Goal: Task Accomplishment & Management: Complete application form

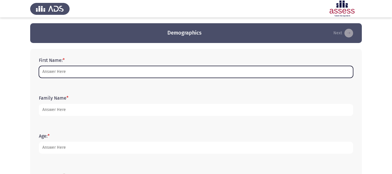
click at [79, 74] on input "First Name: *" at bounding box center [196, 72] width 315 height 12
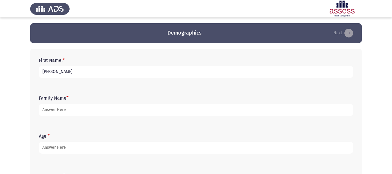
type input "[PERSON_NAME]"
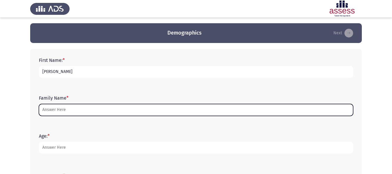
click at [67, 111] on input "Family Name *" at bounding box center [196, 110] width 315 height 12
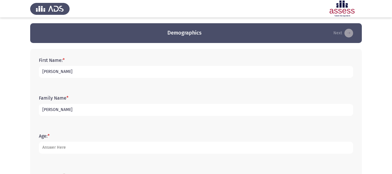
type input "[PERSON_NAME]"
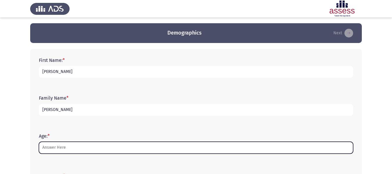
click at [89, 147] on input "Age: *" at bounding box center [196, 148] width 315 height 12
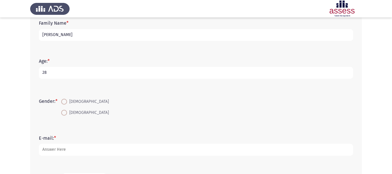
scroll to position [77, 0]
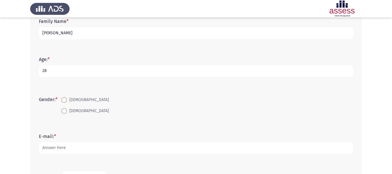
type input "28"
click at [65, 100] on span at bounding box center [64, 100] width 6 height 6
click at [65, 100] on input "[DEMOGRAPHIC_DATA]" at bounding box center [64, 100] width 6 height 6
radio input "true"
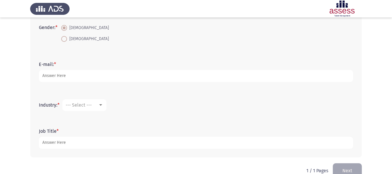
scroll to position [152, 0]
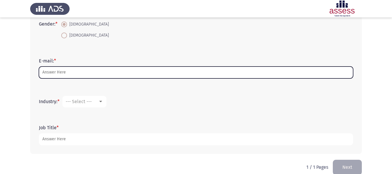
click at [139, 75] on input "E-mail: *" at bounding box center [196, 73] width 315 height 12
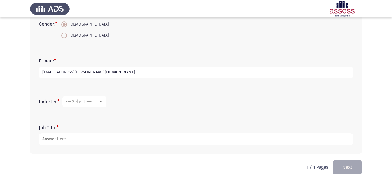
type input "[EMAIL_ADDRESS][PERSON_NAME][DOMAIN_NAME]"
click at [102, 101] on div at bounding box center [100, 101] width 3 height 1
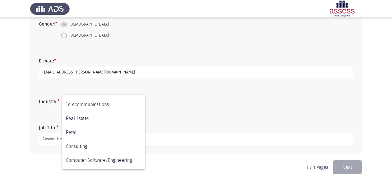
scroll to position [191, 0]
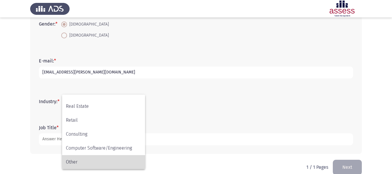
click at [118, 159] on span "Other" at bounding box center [104, 162] width 76 height 14
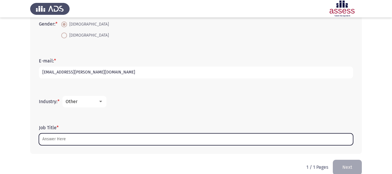
click at [114, 140] on input "Job Title *" at bounding box center [196, 139] width 315 height 12
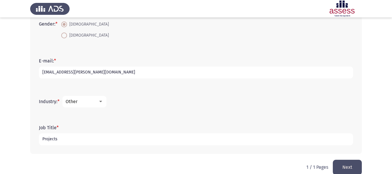
click at [100, 102] on div at bounding box center [100, 101] width 5 height 5
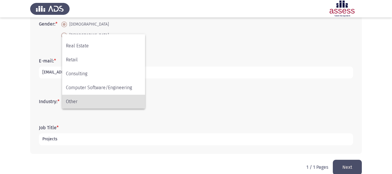
click at [109, 137] on div at bounding box center [196, 87] width 392 height 174
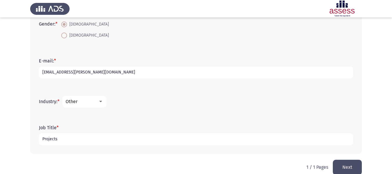
click at [109, 137] on input "Projects" at bounding box center [196, 139] width 315 height 12
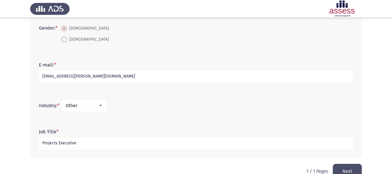
scroll to position [161, 0]
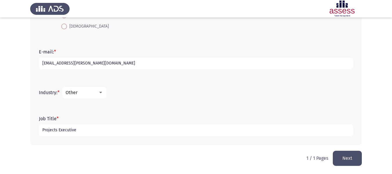
type input "Projects Executive"
click at [348, 156] on button "Next" at bounding box center [347, 158] width 29 height 15
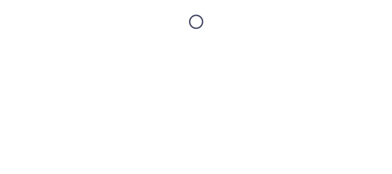
scroll to position [0, 0]
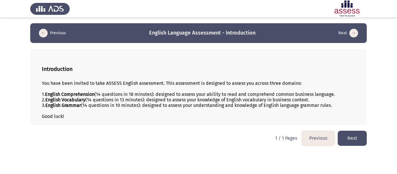
click at [353, 136] on button "Next" at bounding box center [351, 138] width 29 height 15
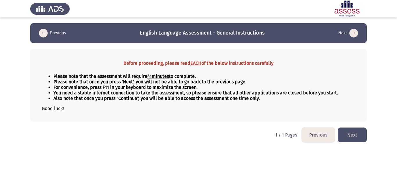
click at [351, 134] on button "Next" at bounding box center [351, 134] width 29 height 15
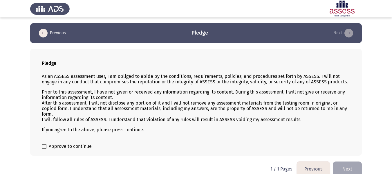
scroll to position [8, 0]
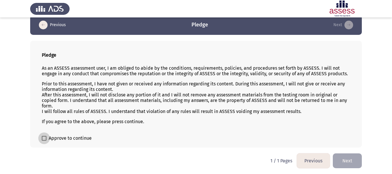
click at [42, 140] on span at bounding box center [44, 138] width 5 height 5
click at [44, 141] on input "Approve to continue" at bounding box center [44, 141] width 0 height 0
checkbox input "true"
click at [347, 154] on button "Next" at bounding box center [347, 160] width 29 height 15
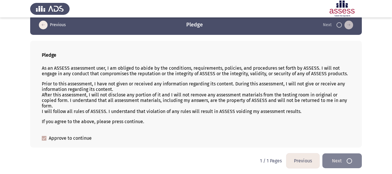
scroll to position [0, 0]
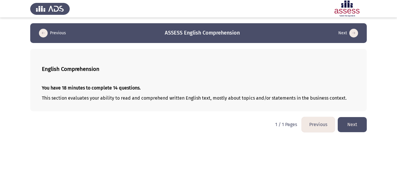
click at [351, 123] on button "Next" at bounding box center [351, 124] width 29 height 15
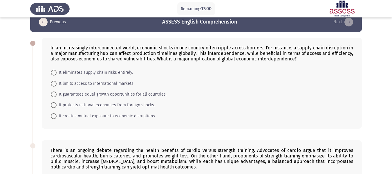
scroll to position [9, 0]
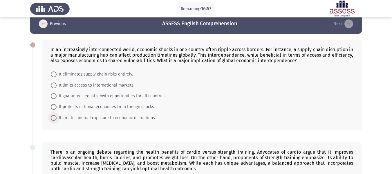
click at [89, 116] on span "It creates mutual exposure to economic disruptions." at bounding box center [106, 117] width 99 height 7
click at [57, 116] on input "It creates mutual exposure to economic disruptions." at bounding box center [54, 118] width 6 height 6
radio input "true"
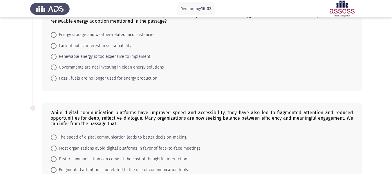
scroll to position [275, 0]
click at [114, 33] on span "Energy storage and weather-related inconsistencies" at bounding box center [106, 35] width 99 height 7
click at [57, 33] on input "Energy storage and weather-related inconsistencies" at bounding box center [54, 35] width 6 height 6
radio input "true"
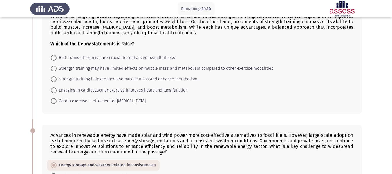
scroll to position [144, 0]
click at [113, 68] on span "Strength training may have limited effects on muscle mass and metabolism compar…" at bounding box center [165, 68] width 217 height 7
click at [57, 68] on input "Strength training may have limited effects on muscle mass and metabolism compar…" at bounding box center [54, 69] width 6 height 6
radio input "true"
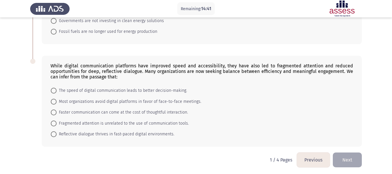
scroll to position [323, 0]
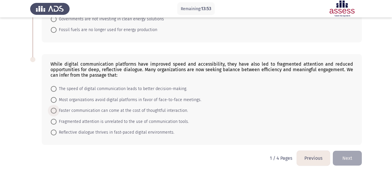
click at [90, 111] on span "Faster communication can come at the cost of thoughtful interaction." at bounding box center [123, 110] width 132 height 7
click at [57, 111] on input "Faster communication can come at the cost of thoughtful interaction." at bounding box center [54, 111] width 6 height 6
radio input "true"
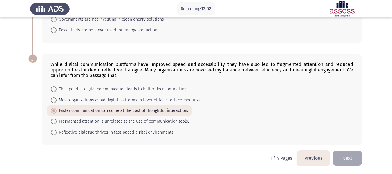
scroll to position [323, 0]
click at [335, 152] on button "Next" at bounding box center [347, 158] width 29 height 15
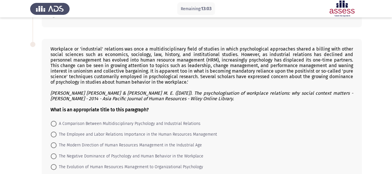
scroll to position [323, 0]
click at [336, 77] on div "Workplace or 'industrial' relations was once a multidisciplinary field of studi…" at bounding box center [202, 79] width 303 height 66
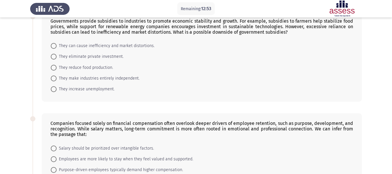
scroll to position [145, 0]
click at [87, 49] on span "They can cause inefficiency and market distortions." at bounding box center [106, 46] width 98 height 7
click at [57, 49] on input "They can cause inefficiency and market distortions." at bounding box center [54, 47] width 6 height 6
radio input "true"
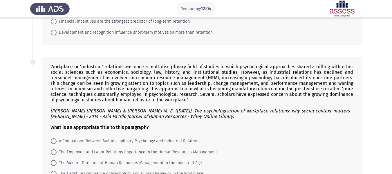
scroll to position [333, 0]
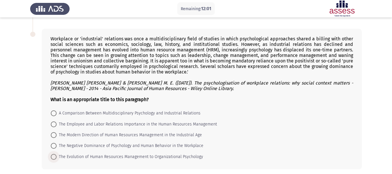
click at [72, 157] on span "The Evolution of Human Resources Management to Organizational Psychology" at bounding box center [130, 156] width 147 height 7
click at [57, 157] on input "The Evolution of Human Resources Management to Organizational Psychology" at bounding box center [54, 157] width 6 height 6
radio input "true"
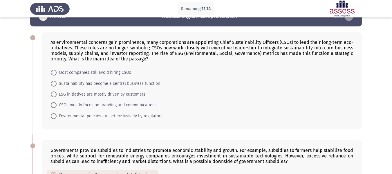
scroll to position [16, 0]
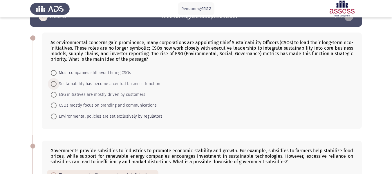
click at [111, 85] on span "Sustainability has become a central business function" at bounding box center [109, 83] width 104 height 7
click at [57, 85] on input "Sustainability has become a central business function" at bounding box center [54, 84] width 6 height 6
radio input "true"
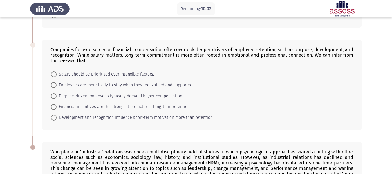
scroll to position [217, 0]
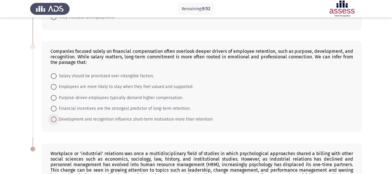
click at [181, 118] on span "Development and recognition influence short-term motivation more than retention." at bounding box center [135, 119] width 157 height 7
click at [57, 118] on input "Development and recognition influence short-term motivation more than retention." at bounding box center [54, 119] width 6 height 6
radio input "true"
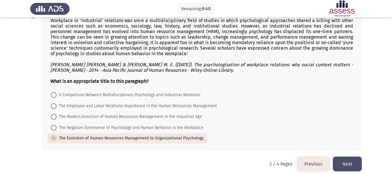
scroll to position [356, 0]
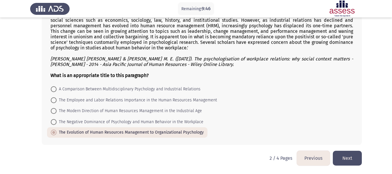
click at [349, 159] on button "Next" at bounding box center [347, 158] width 29 height 15
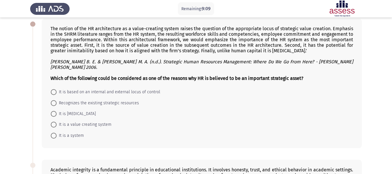
scroll to position [30, 0]
click at [75, 111] on span "It is [MEDICAL_DATA]" at bounding box center [76, 114] width 39 height 7
click at [57, 111] on input "It is [MEDICAL_DATA]" at bounding box center [54, 114] width 6 height 6
radio input "true"
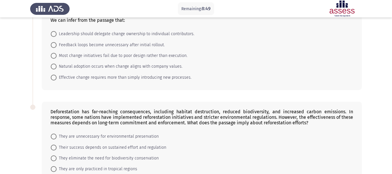
scroll to position [346, 0]
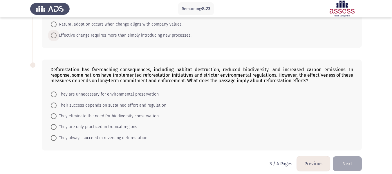
click at [125, 32] on span "Effective change requires more than simply introducing new processes." at bounding box center [124, 35] width 135 height 7
click at [57, 33] on input "Effective change requires more than simply introducing new processes." at bounding box center [54, 36] width 6 height 6
radio input "true"
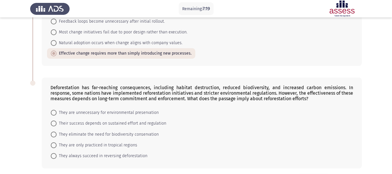
scroll to position [345, 0]
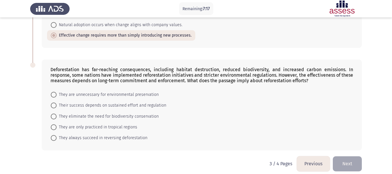
click at [85, 103] on span "Their success depends on sustained effort and regulation" at bounding box center [112, 105] width 110 height 7
click at [57, 103] on input "Their success depends on sustained effort and regulation" at bounding box center [54, 106] width 6 height 6
radio input "true"
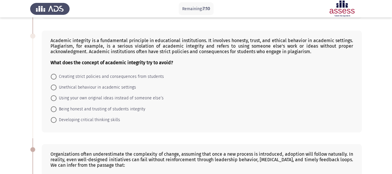
scroll to position [160, 0]
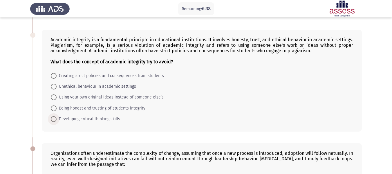
click at [109, 116] on span "Developing critical thinking skills" at bounding box center [89, 119] width 64 height 7
click at [57, 116] on input "Developing critical thinking skills" at bounding box center [54, 119] width 6 height 6
radio input "true"
click at [106, 83] on span "Unethical behaviour in academic settings" at bounding box center [97, 86] width 80 height 7
click at [57, 84] on input "Unethical behaviour in academic settings" at bounding box center [54, 87] width 6 height 6
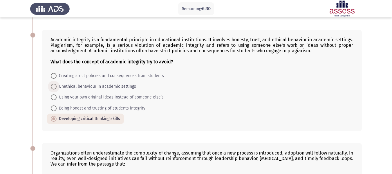
radio input "true"
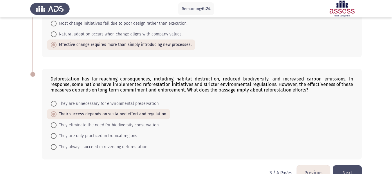
scroll to position [345, 0]
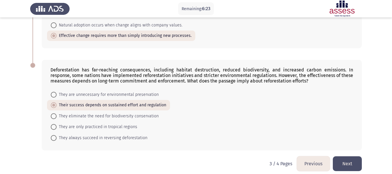
click at [350, 157] on button "Next" at bounding box center [347, 163] width 29 height 15
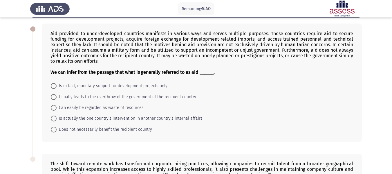
scroll to position [27, 0]
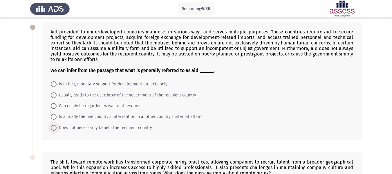
click at [96, 128] on span "Does not necessarily benefit the recipient country" at bounding box center [105, 127] width 96 height 7
click at [57, 128] on input "Does not necessarily benefit the recipient country" at bounding box center [54, 128] width 6 height 6
radio input "true"
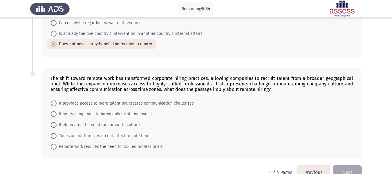
scroll to position [124, 0]
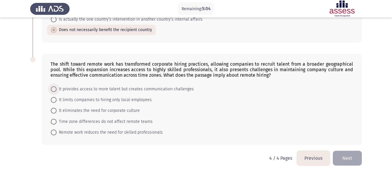
click at [55, 88] on span at bounding box center [54, 89] width 6 height 6
click at [55, 88] on input "It provides access to more talent but creates communication challenges" at bounding box center [54, 89] width 6 height 6
radio input "true"
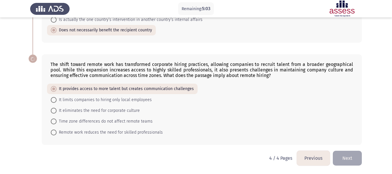
scroll to position [124, 0]
click at [343, 155] on button "Next" at bounding box center [347, 158] width 29 height 15
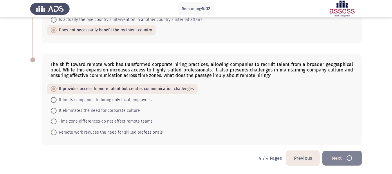
scroll to position [0, 0]
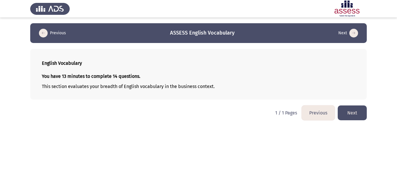
click at [346, 107] on button "Next" at bounding box center [351, 112] width 29 height 15
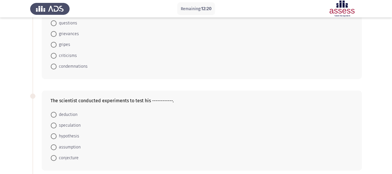
scroll to position [233, 0]
click at [67, 32] on span "grievances" at bounding box center [68, 33] width 22 height 7
click at [57, 32] on input "grievances" at bounding box center [54, 34] width 6 height 6
radio input "true"
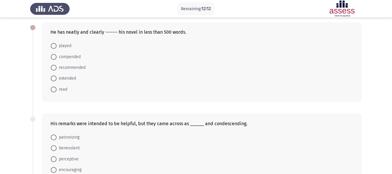
scroll to position [26, 0]
click at [70, 59] on span "compended" at bounding box center [69, 57] width 24 height 7
click at [57, 59] on input "compended" at bounding box center [54, 58] width 6 height 6
radio input "true"
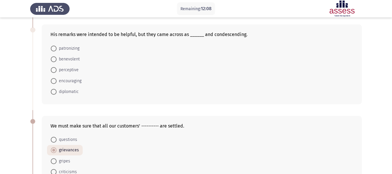
scroll to position [118, 0]
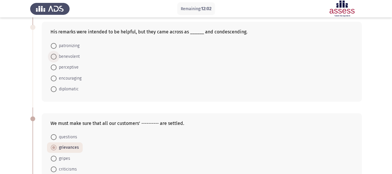
click at [71, 56] on span "benevolent" at bounding box center [68, 56] width 23 height 7
click at [57, 56] on input "benevolent" at bounding box center [54, 57] width 6 height 6
radio input "true"
click at [69, 44] on span "patronizing" at bounding box center [68, 45] width 23 height 7
click at [57, 44] on input "patronizing" at bounding box center [54, 46] width 6 height 6
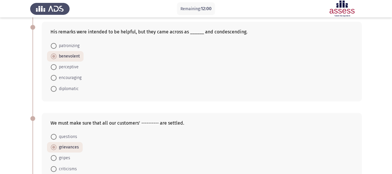
radio input "true"
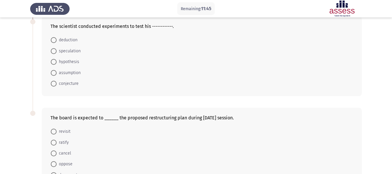
scroll to position [306, 0]
click at [75, 60] on span "hypothesis" at bounding box center [68, 61] width 23 height 7
click at [57, 60] on input "hypothesis" at bounding box center [54, 62] width 6 height 6
radio input "true"
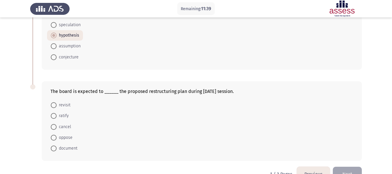
scroll to position [332, 0]
click at [67, 104] on span "revisit" at bounding box center [64, 104] width 14 height 7
click at [57, 104] on input "revisit" at bounding box center [54, 105] width 6 height 6
radio input "true"
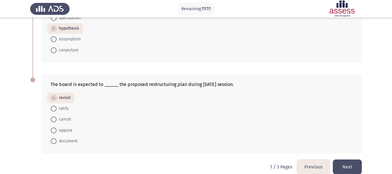
scroll to position [347, 0]
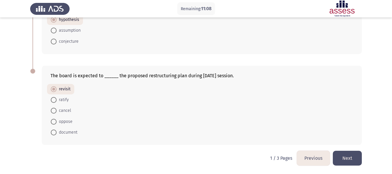
click at [342, 161] on button "Next" at bounding box center [347, 158] width 29 height 15
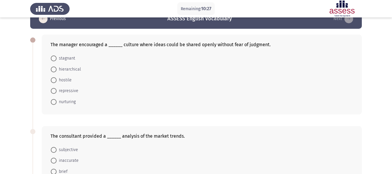
scroll to position [0, 0]
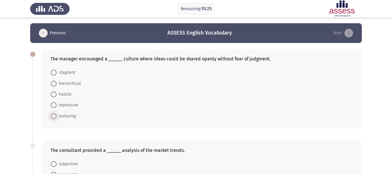
click at [60, 115] on span "nurturing" at bounding box center [66, 116] width 19 height 7
click at [57, 115] on input "nurturing" at bounding box center [54, 116] width 6 height 6
radio input "true"
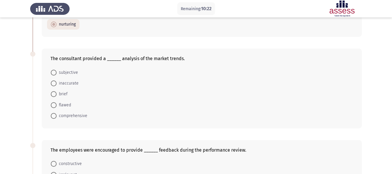
scroll to position [91, 0]
click at [80, 118] on span "comprehensive" at bounding box center [72, 115] width 31 height 7
click at [57, 118] on input "comprehensive" at bounding box center [54, 116] width 6 height 6
radio input "true"
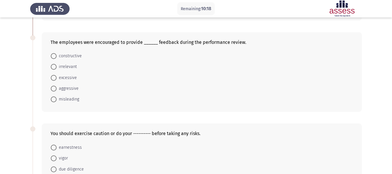
scroll to position [200, 0]
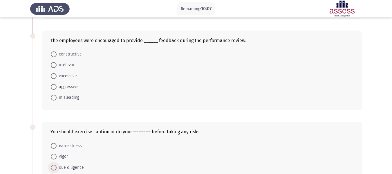
click at [76, 167] on span "due diligence" at bounding box center [70, 167] width 27 height 7
click at [57, 167] on input "due diligence" at bounding box center [54, 168] width 6 height 6
radio input "true"
click at [56, 53] on span at bounding box center [54, 54] width 6 height 6
click at [56, 53] on input "constructive" at bounding box center [54, 54] width 6 height 6
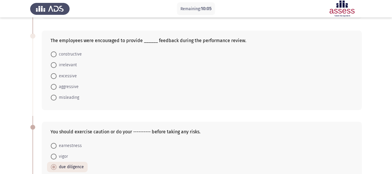
radio input "true"
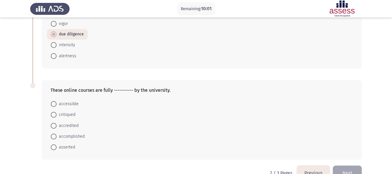
scroll to position [348, 0]
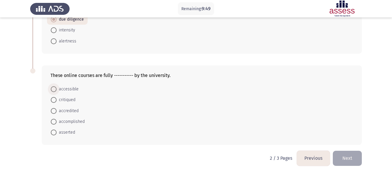
click at [53, 90] on span at bounding box center [54, 89] width 6 height 6
click at [53, 90] on input "accessible" at bounding box center [54, 89] width 6 height 6
radio input "true"
click at [345, 158] on button "Next" at bounding box center [347, 158] width 29 height 15
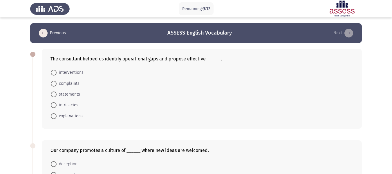
scroll to position [6, 0]
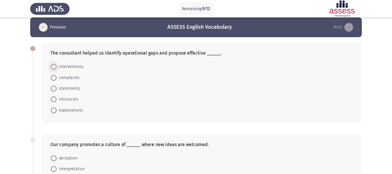
click at [58, 68] on span "interventions" at bounding box center [70, 66] width 27 height 7
click at [57, 68] on input "interventions" at bounding box center [54, 67] width 6 height 6
radio input "true"
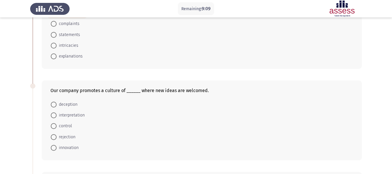
scroll to position [60, 0]
click at [64, 144] on span "innovation" at bounding box center [68, 146] width 22 height 7
click at [57, 144] on input "innovation" at bounding box center [54, 147] width 6 height 6
radio input "true"
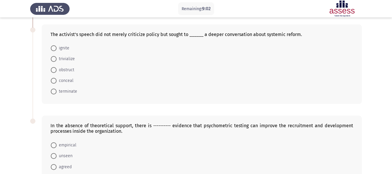
scroll to position [207, 0]
click at [64, 46] on span "ignite" at bounding box center [63, 47] width 13 height 7
click at [57, 46] on input "ignite" at bounding box center [54, 47] width 6 height 6
radio input "true"
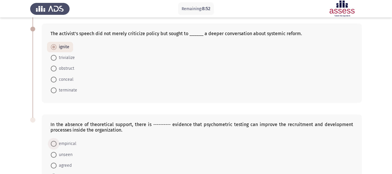
click at [71, 143] on span "empirical" at bounding box center [67, 143] width 20 height 7
click at [57, 143] on input "empirical" at bounding box center [54, 144] width 6 height 6
radio input "true"
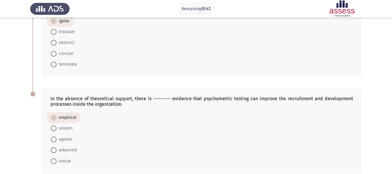
scroll to position [262, 0]
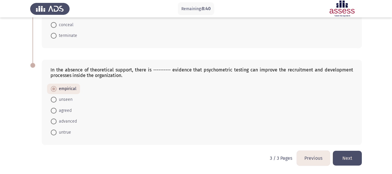
click at [341, 160] on button "Next" at bounding box center [347, 158] width 29 height 15
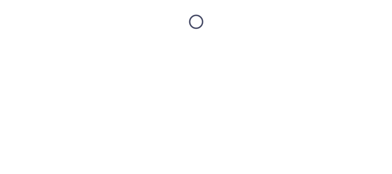
scroll to position [0, 0]
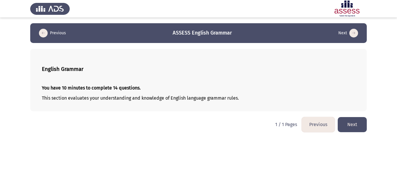
click at [349, 124] on button "Next" at bounding box center [351, 124] width 29 height 15
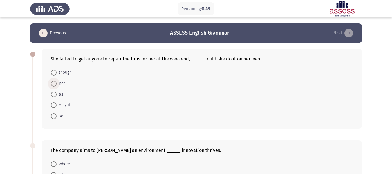
click at [53, 82] on span at bounding box center [54, 84] width 6 height 6
click at [53, 82] on input "nor" at bounding box center [54, 84] width 6 height 6
radio input "true"
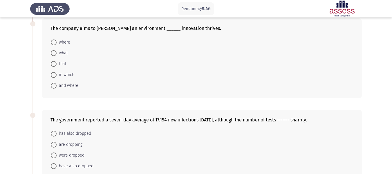
scroll to position [123, 0]
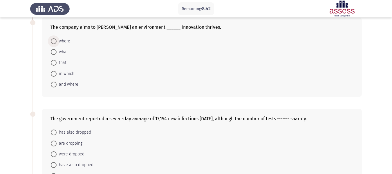
click at [62, 38] on span "where" at bounding box center [64, 41] width 14 height 7
click at [57, 38] on input "where" at bounding box center [54, 41] width 6 height 6
radio input "true"
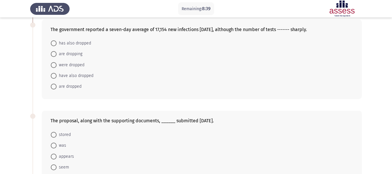
scroll to position [213, 0]
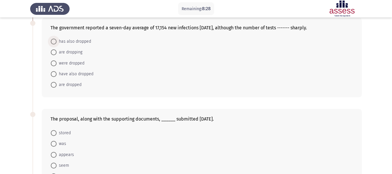
click at [81, 43] on span "has also dropped" at bounding box center [74, 41] width 35 height 7
click at [57, 43] on input "has also dropped" at bounding box center [54, 42] width 6 height 6
radio input "true"
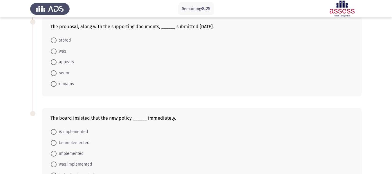
scroll to position [306, 0]
click at [61, 50] on span "was" at bounding box center [62, 50] width 10 height 7
click at [57, 50] on input "was" at bounding box center [54, 51] width 6 height 6
radio input "true"
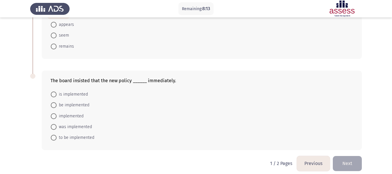
scroll to position [348, 0]
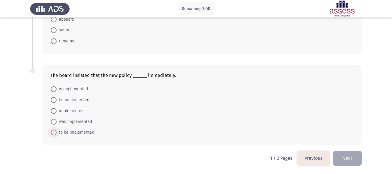
click at [86, 133] on span "to be implemented" at bounding box center [76, 132] width 38 height 7
click at [57, 133] on input "to be implemented" at bounding box center [54, 133] width 6 height 6
radio input "true"
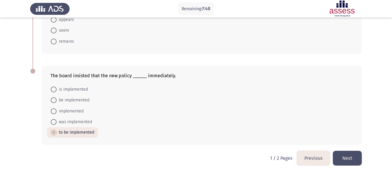
click at [356, 156] on button "Next" at bounding box center [347, 158] width 29 height 15
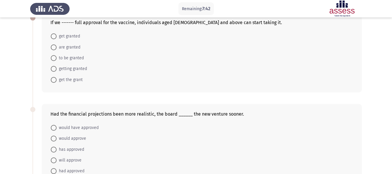
scroll to position [35, 0]
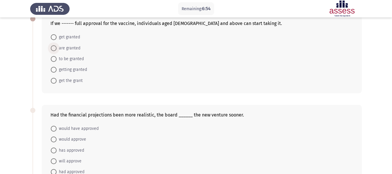
click at [66, 47] on span "are granted" at bounding box center [69, 48] width 24 height 7
click at [57, 47] on input "are granted" at bounding box center [54, 48] width 6 height 6
radio input "true"
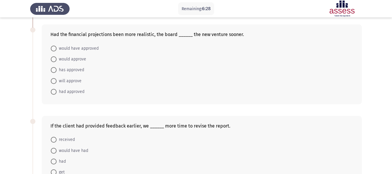
scroll to position [101, 0]
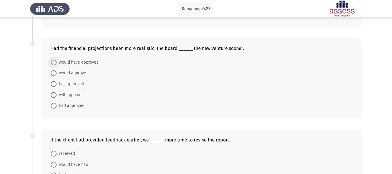
click at [75, 62] on span "would have approved" at bounding box center [78, 62] width 42 height 7
click at [57, 62] on input "would have approved" at bounding box center [54, 63] width 6 height 6
radio input "true"
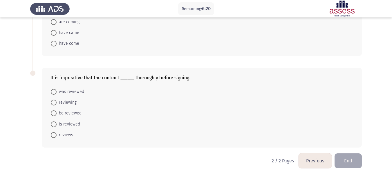
scroll to position [348, 0]
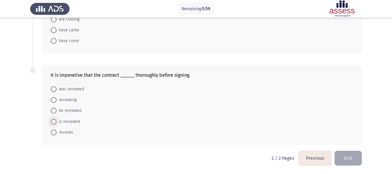
click at [78, 121] on span "is reviewed" at bounding box center [69, 121] width 24 height 7
click at [57, 121] on input "is reviewed" at bounding box center [54, 122] width 6 height 6
radio input "true"
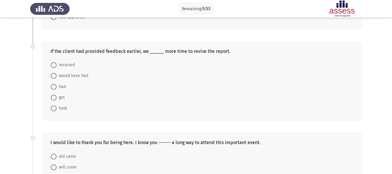
scroll to position [189, 0]
click at [80, 78] on span "would have had" at bounding box center [73, 76] width 32 height 7
click at [57, 78] on input "would have had" at bounding box center [54, 76] width 6 height 6
radio input "true"
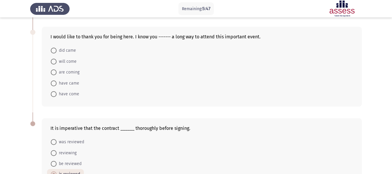
scroll to position [296, 0]
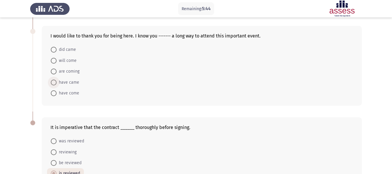
click at [73, 82] on span "have came" at bounding box center [68, 82] width 23 height 7
click at [57, 82] on input "have came" at bounding box center [54, 83] width 6 height 6
radio input "true"
click at [74, 91] on span "have come" at bounding box center [68, 92] width 23 height 7
click at [57, 91] on input "have come" at bounding box center [54, 93] width 6 height 6
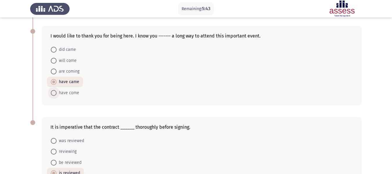
radio input "true"
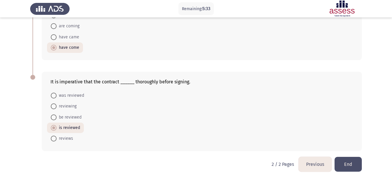
scroll to position [347, 0]
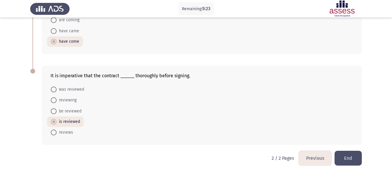
click at [357, 159] on button "End" at bounding box center [348, 158] width 27 height 15
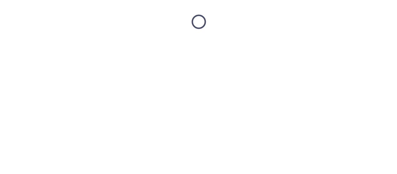
scroll to position [0, 0]
